Goal: Information Seeking & Learning: Learn about a topic

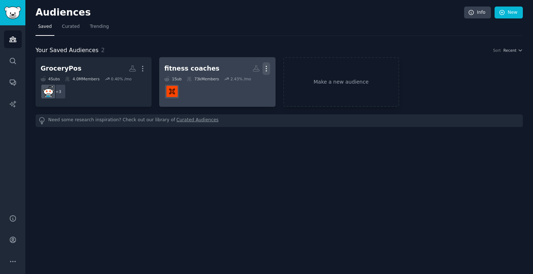
click at [267, 71] on icon "button" at bounding box center [266, 69] width 8 height 8
click at [246, 83] on p "Delete" at bounding box center [246, 84] width 17 height 8
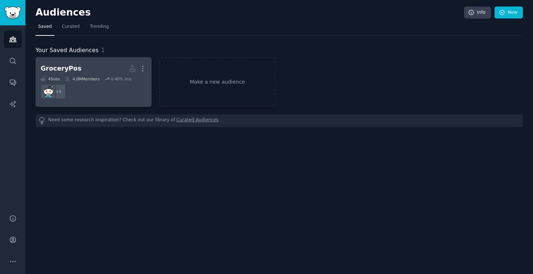
click at [95, 92] on dd "+ 3" at bounding box center [94, 92] width 106 height 20
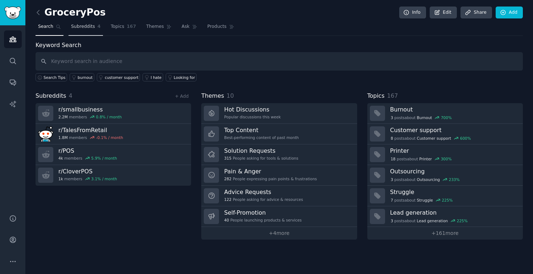
click at [87, 27] on span "Subreddits" at bounding box center [83, 27] width 24 height 7
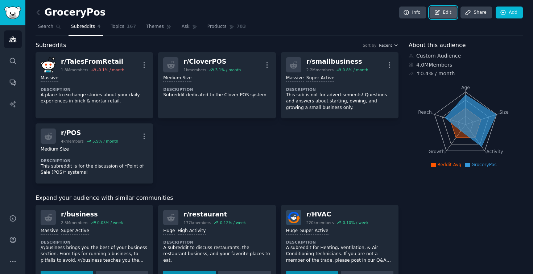
click at [435, 11] on icon at bounding box center [437, 12] width 4 height 4
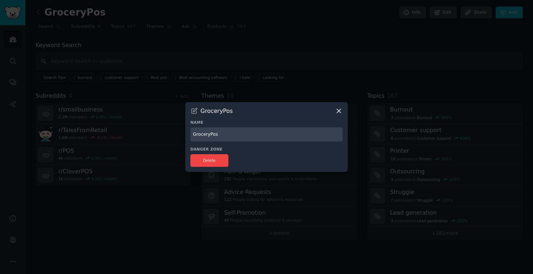
click at [335, 109] on icon at bounding box center [339, 111] width 8 height 8
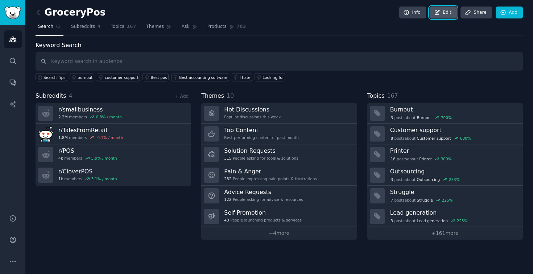
click at [438, 15] on icon at bounding box center [437, 12] width 7 height 7
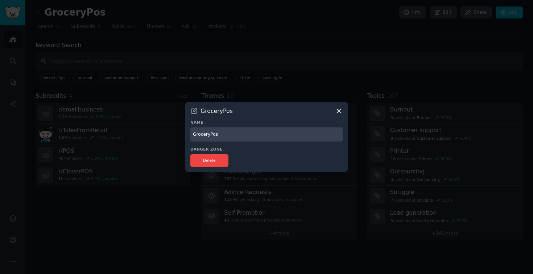
click at [340, 113] on icon at bounding box center [339, 111] width 8 height 8
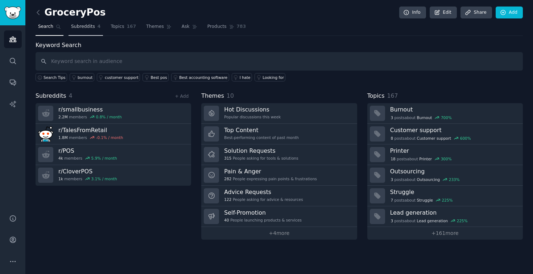
click at [90, 25] on span "Subreddits" at bounding box center [83, 27] width 24 height 7
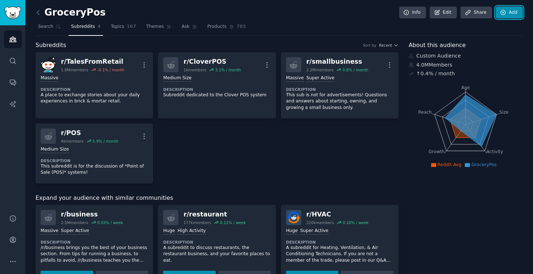
click at [500, 13] on icon at bounding box center [502, 12] width 5 height 5
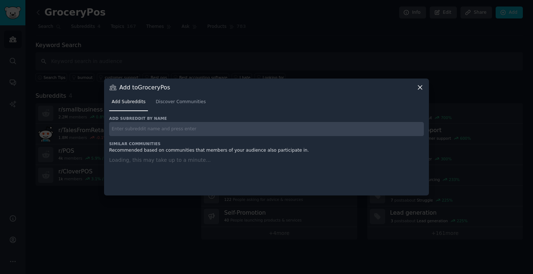
click at [234, 121] on div "Add subreddit by name" at bounding box center [266, 126] width 314 height 20
click at [230, 128] on input "text" at bounding box center [266, 129] width 314 height 14
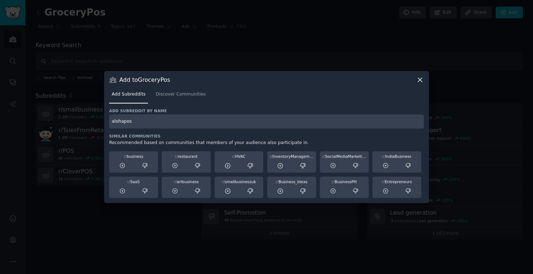
type input "alohapos"
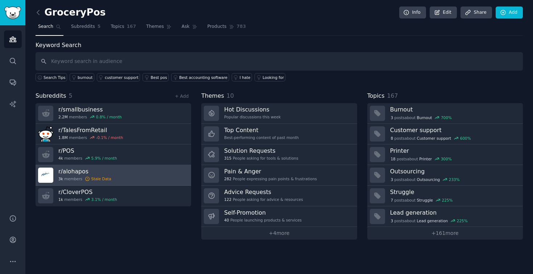
click at [85, 179] on icon at bounding box center [87, 178] width 5 height 5
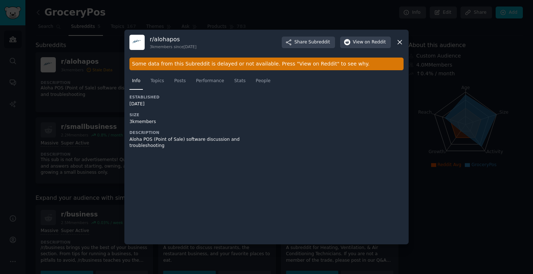
click at [105, 101] on div at bounding box center [266, 137] width 533 height 274
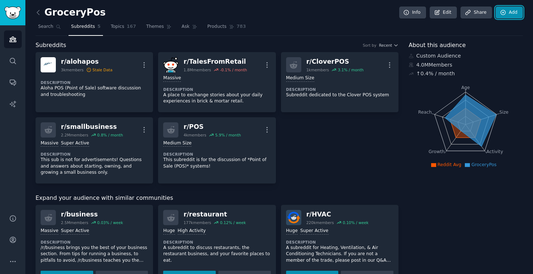
click at [502, 12] on icon at bounding box center [503, 12] width 7 height 7
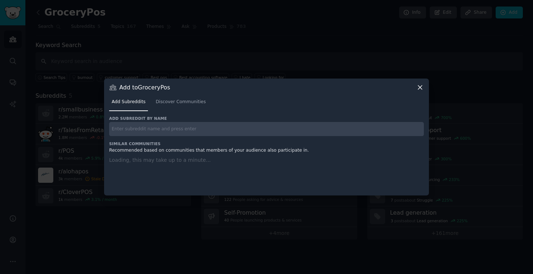
click at [245, 131] on input "text" at bounding box center [266, 129] width 314 height 14
type input "askretail"
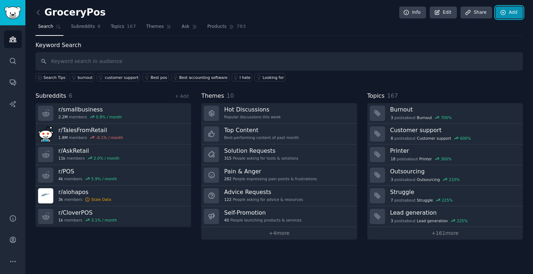
click at [502, 13] on icon at bounding box center [502, 12] width 5 height 5
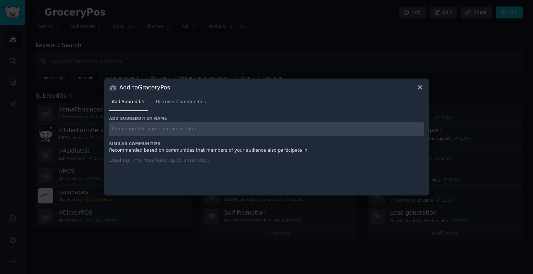
click at [227, 132] on input "text" at bounding box center [266, 129] width 314 height 14
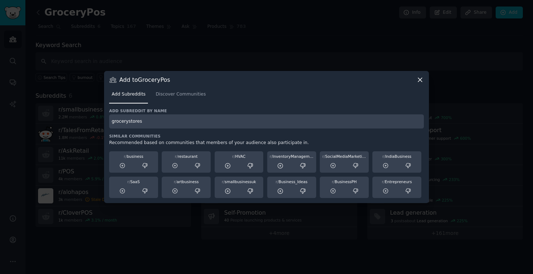
type input "grocerystores"
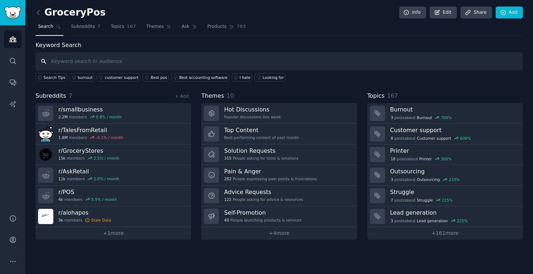
click at [242, 62] on input "text" at bounding box center [279, 61] width 487 height 18
click at [513, 6] on div "GroceryPos Info Edit Share Add Search Subreddits 7 Topics 167 Themes Ask Produc…" at bounding box center [278, 137] width 507 height 274
click at [504, 14] on icon at bounding box center [503, 12] width 7 height 7
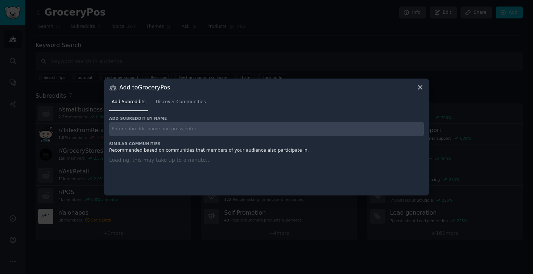
click at [225, 135] on input "text" at bounding box center [266, 129] width 314 height 14
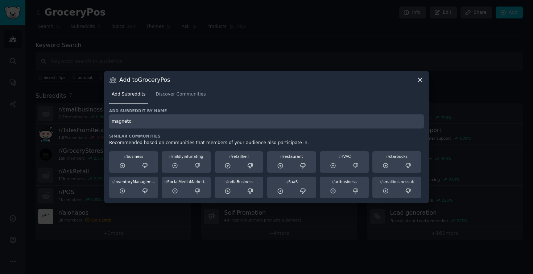
type input "magneto"
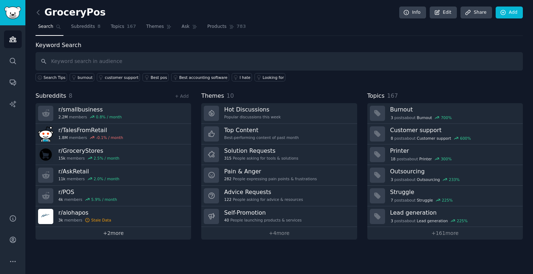
click at [94, 234] on link "+ 2 more" at bounding box center [113, 233] width 155 height 13
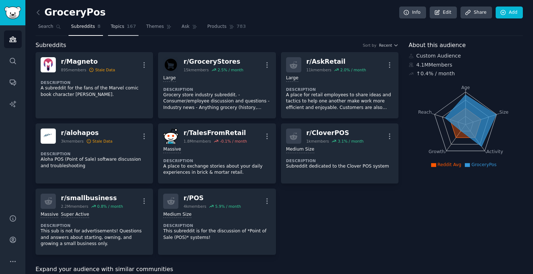
click at [119, 25] on span "Topics" at bounding box center [116, 27] width 13 height 7
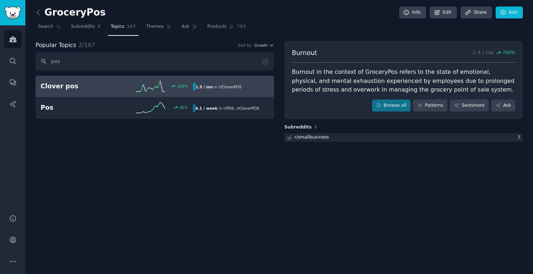
type input "pos"
click at [85, 88] on h2 "Clover pos" at bounding box center [79, 86] width 76 height 9
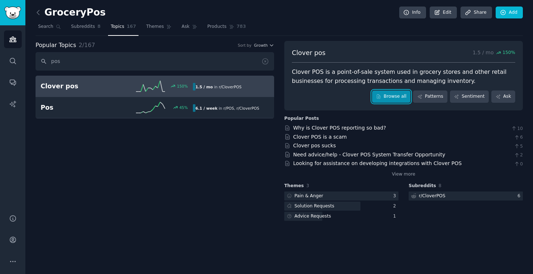
click at [380, 95] on icon at bounding box center [378, 96] width 5 height 5
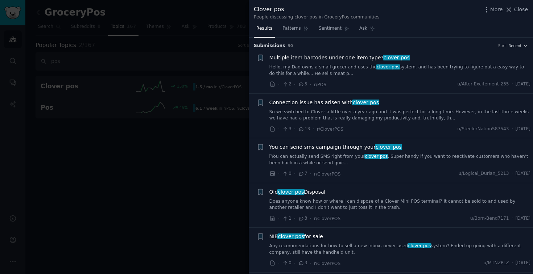
click at [317, 55] on span "Multiple item barcodes under one item type? clover pos" at bounding box center [339, 58] width 140 height 8
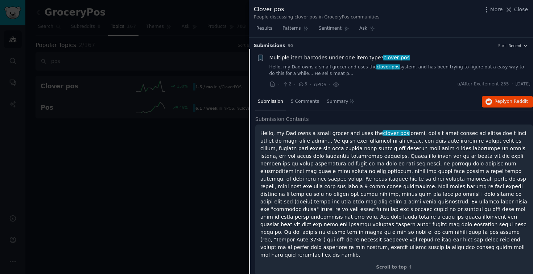
scroll to position [11, 0]
